Goal: Navigation & Orientation: Go to known website

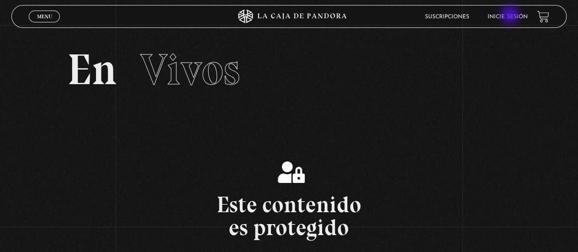
click at [511, 18] on link "Inicie sesión" at bounding box center [508, 16] width 40 height 5
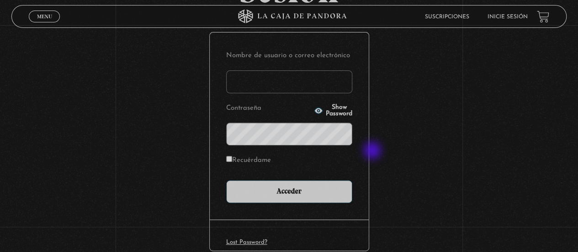
scroll to position [142, 0]
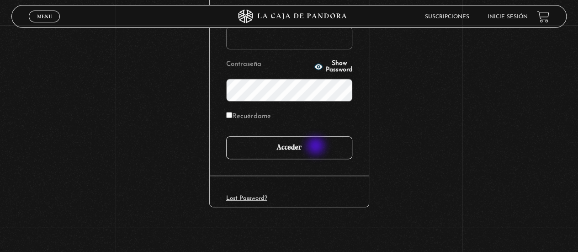
type input "adrianmolinacr@gmail.com"
click at [315, 147] on input "Acceder" at bounding box center [289, 147] width 126 height 23
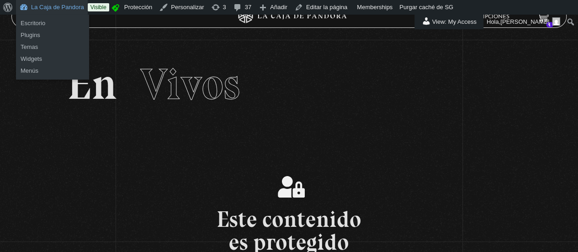
click at [61, 5] on link "La Caja de Pandora" at bounding box center [52, 7] width 72 height 15
